Goal: Task Accomplishment & Management: Use online tool/utility

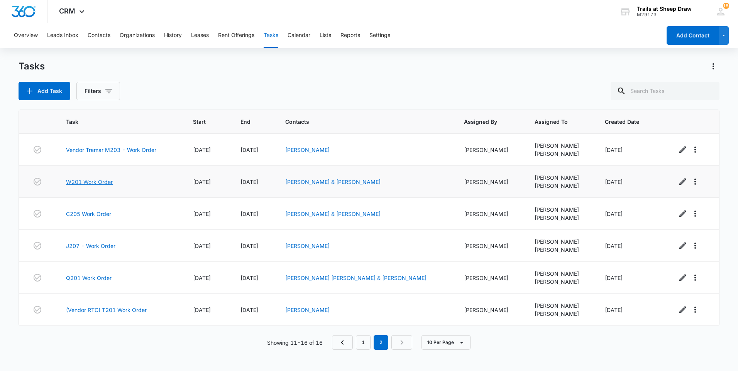
click at [92, 181] on link "W201 Work Order" at bounding box center [89, 182] width 47 height 8
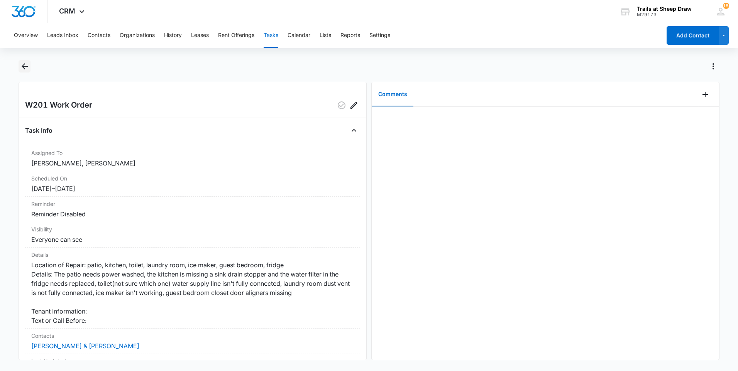
click at [25, 63] on icon "Back" at bounding box center [24, 66] width 9 height 9
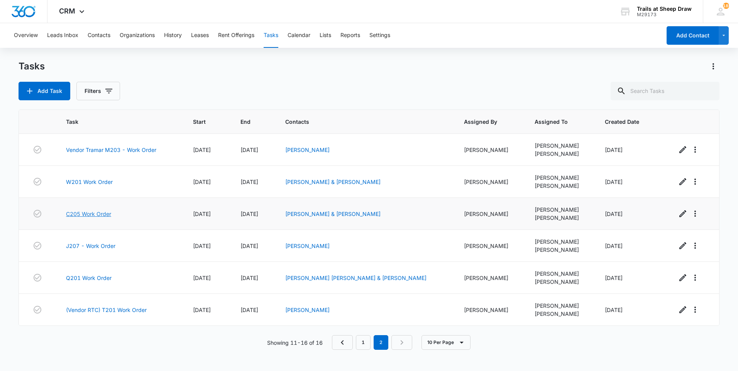
click at [93, 216] on link "C205 Work Order" at bounding box center [88, 214] width 45 height 8
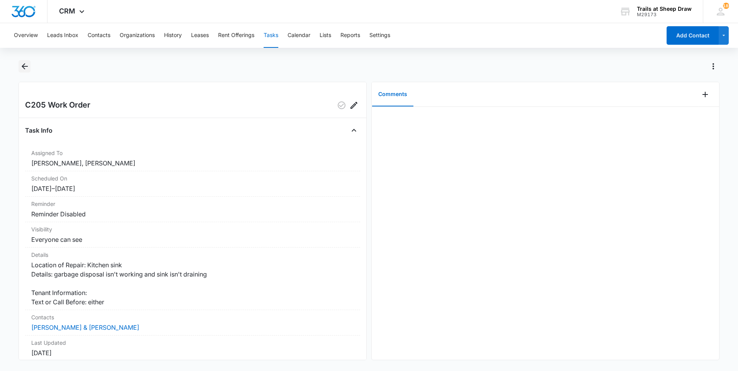
click at [22, 63] on icon "Back" at bounding box center [24, 66] width 9 height 9
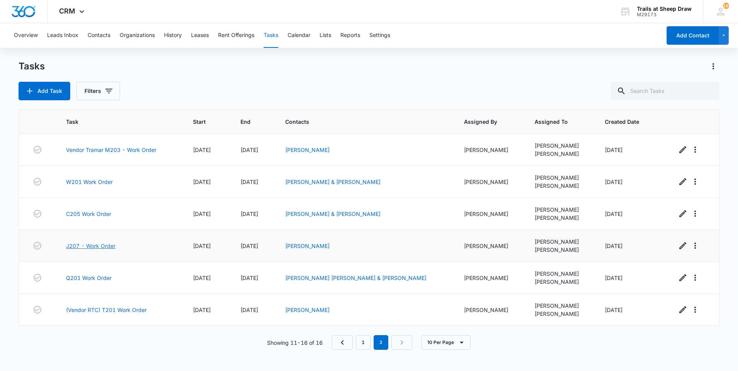
click at [93, 246] on link "J207 - Work Order" at bounding box center [90, 246] width 49 height 8
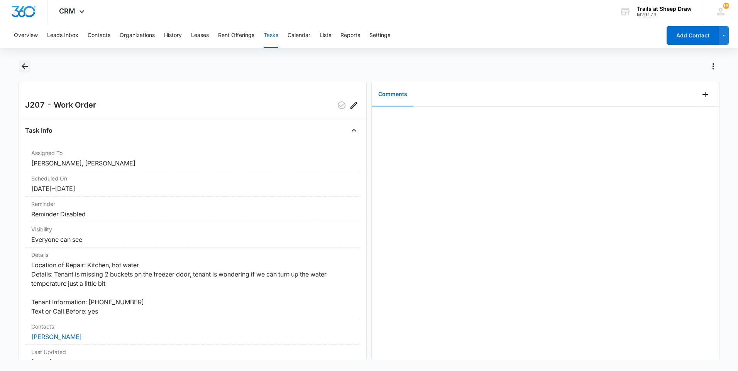
click at [27, 65] on icon "Back" at bounding box center [24, 66] width 9 height 9
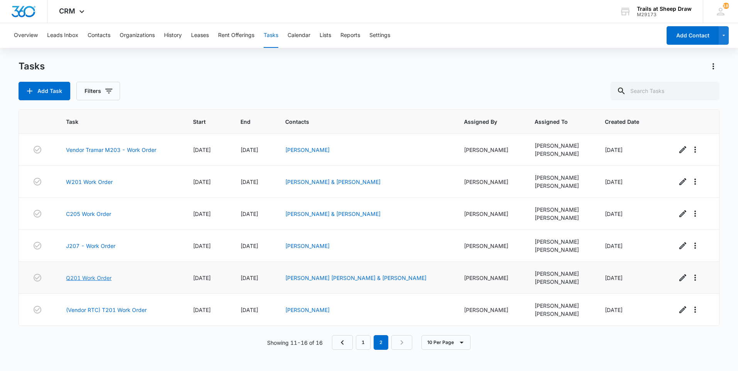
click at [86, 280] on link "Q201 Work Order" at bounding box center [89, 278] width 46 height 8
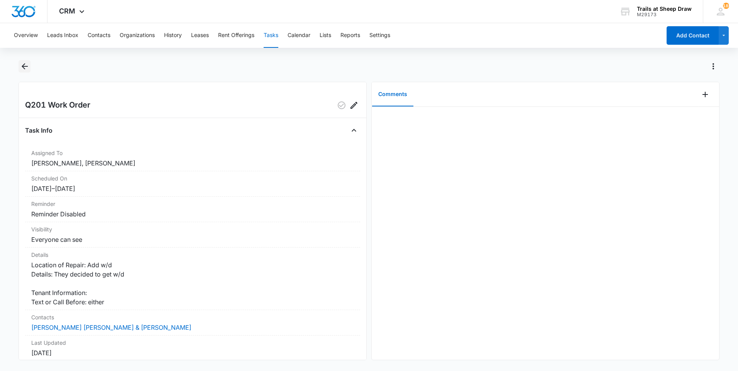
click at [22, 68] on icon "Back" at bounding box center [24, 66] width 9 height 9
